Goal: Task Accomplishment & Management: Complete application form

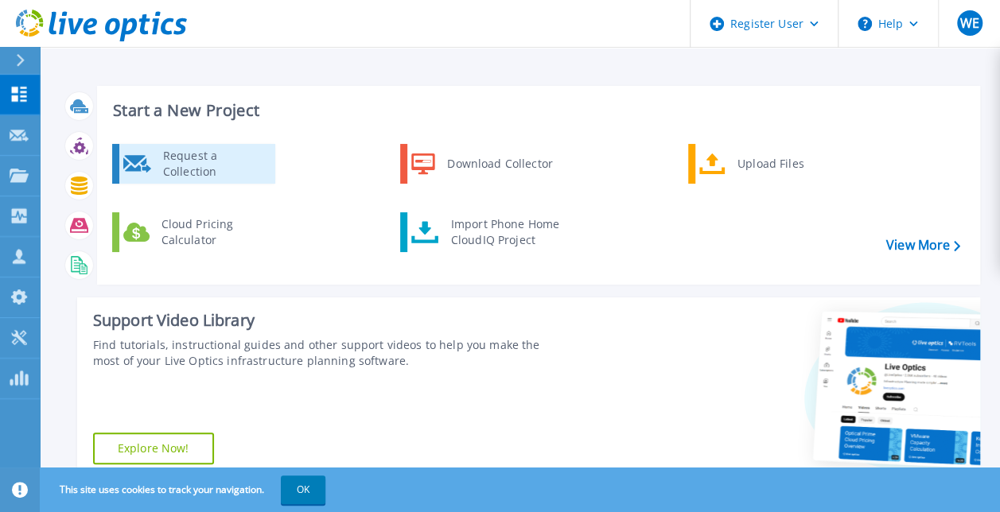
click at [231, 166] on div "Request a Collection" at bounding box center [213, 164] width 116 height 32
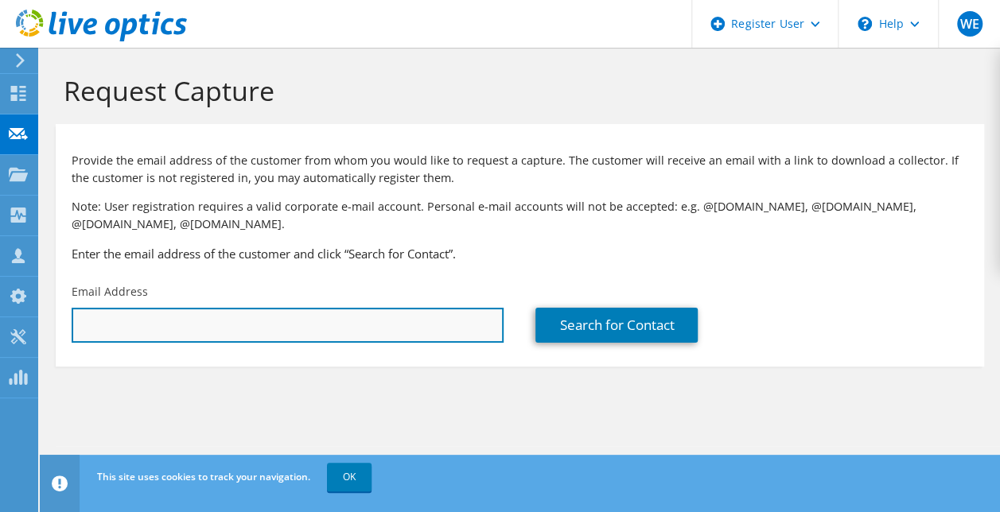
click at [232, 319] on input "text" at bounding box center [288, 325] width 432 height 35
paste input "[PERSON_NAME][EMAIL_ADDRESS][DOMAIN_NAME]"
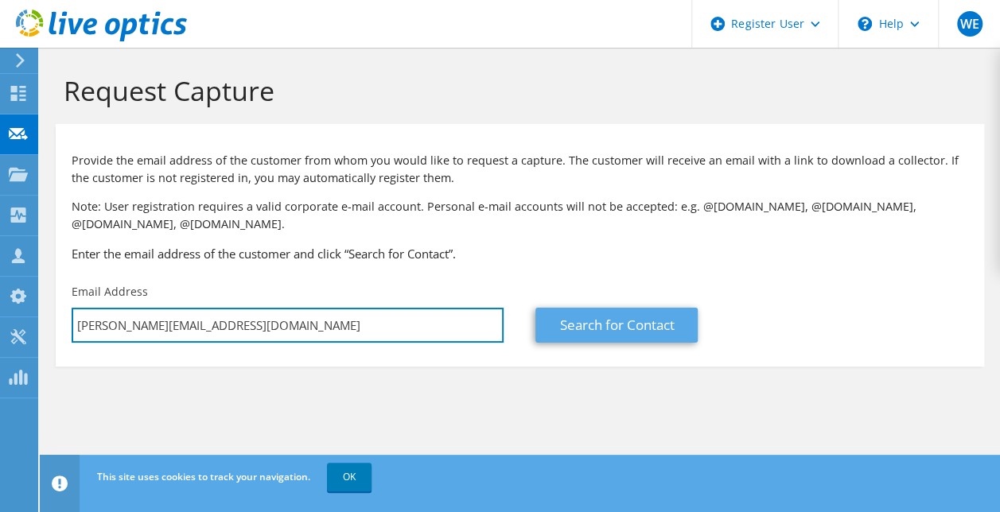
type input "[PERSON_NAME][EMAIL_ADDRESS][DOMAIN_NAME]"
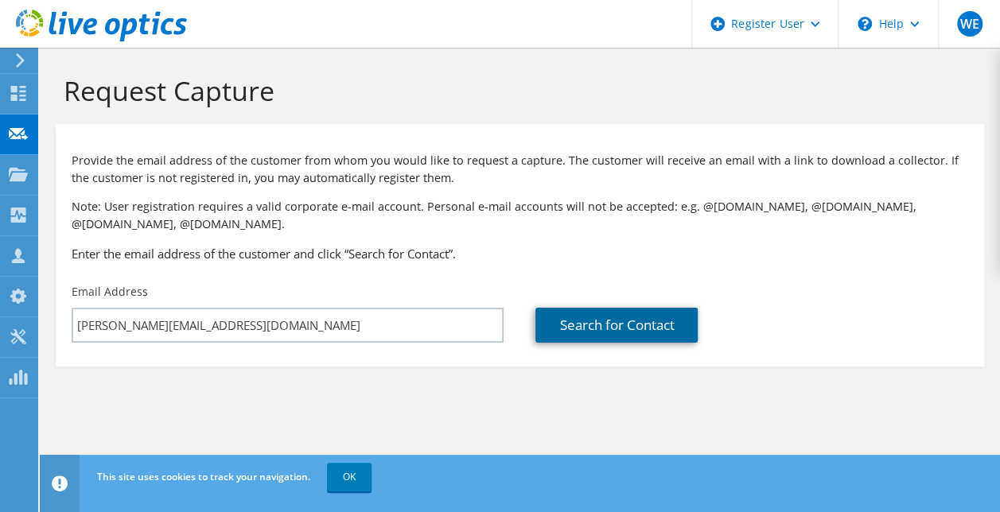
click at [583, 316] on link "Search for Contact" at bounding box center [617, 325] width 162 height 35
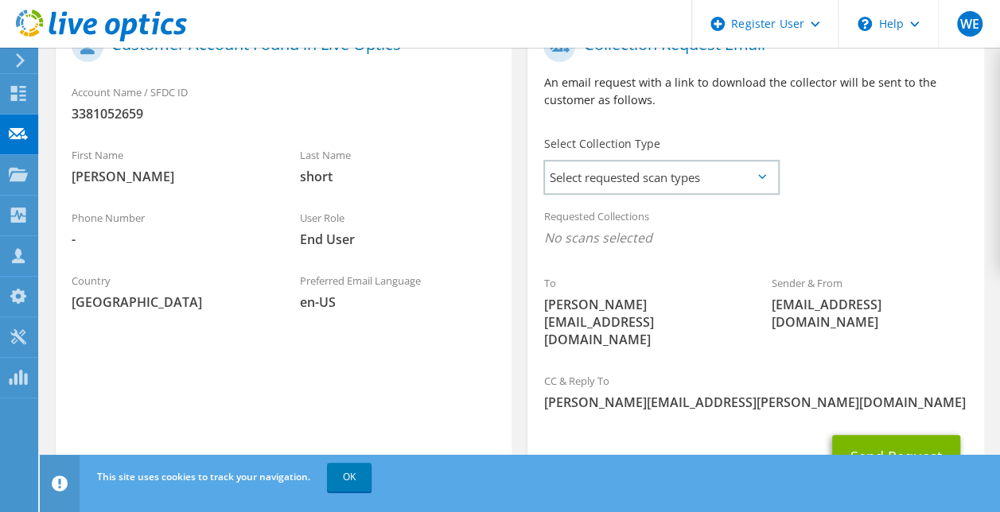
scroll to position [411, 0]
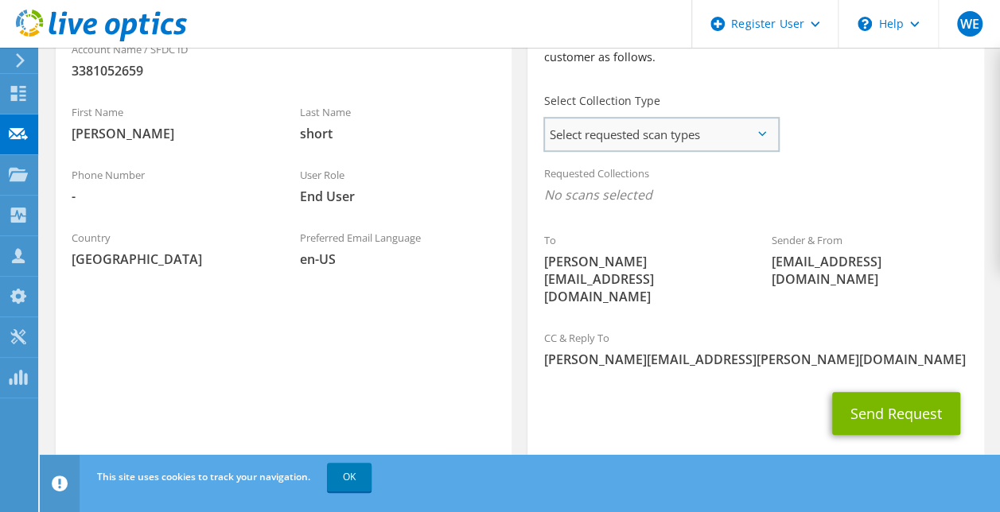
click at [640, 137] on span "Select requested scan types" at bounding box center [661, 135] width 232 height 32
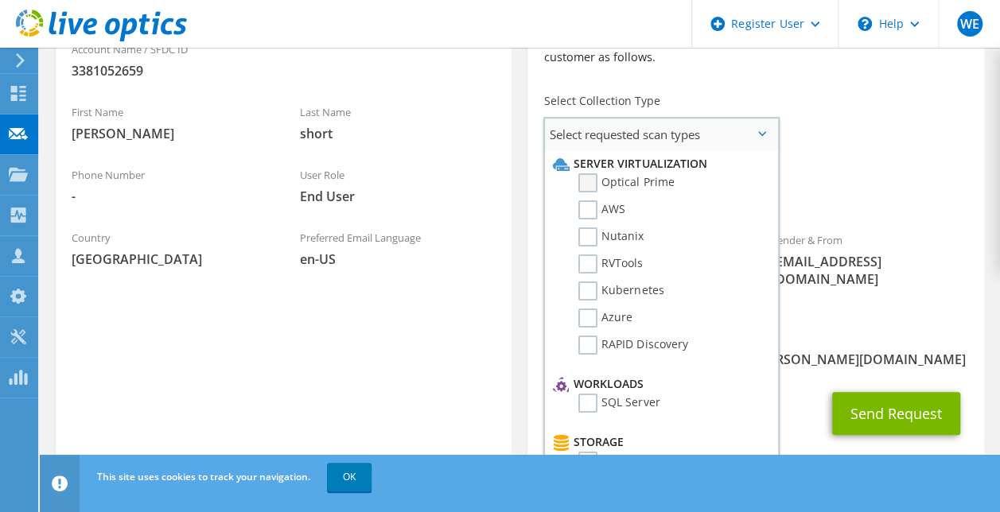
click at [590, 181] on label "Optical Prime" at bounding box center [626, 182] width 95 height 19
click at [0, 0] on input "Optical Prime" at bounding box center [0, 0] width 0 height 0
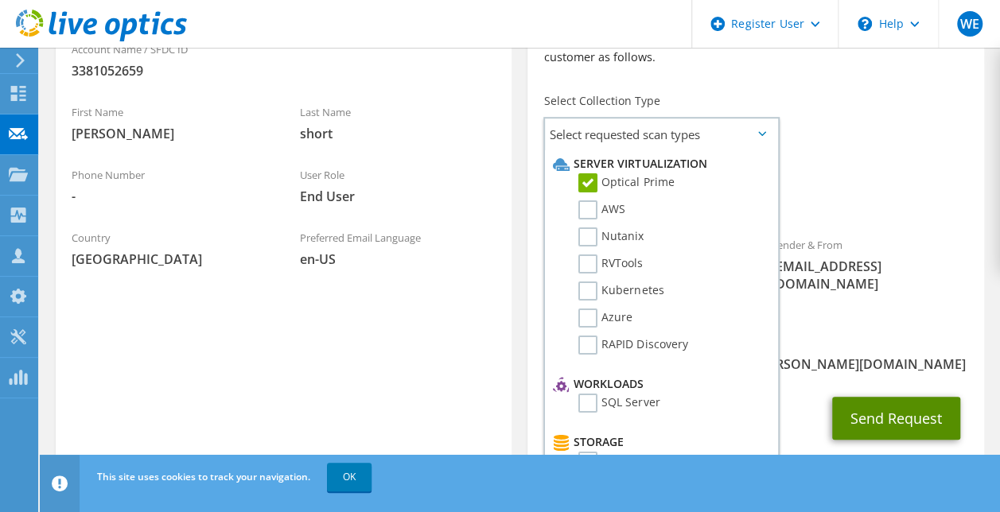
click at [890, 397] on button "Send Request" at bounding box center [896, 418] width 128 height 43
